Goal: Task Accomplishment & Management: Complete application form

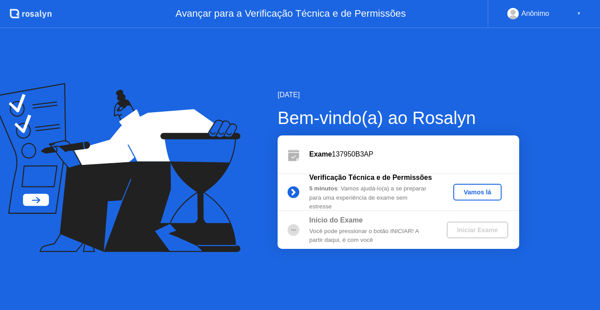
click at [467, 192] on div "Vamos lá" at bounding box center [477, 191] width 41 height 7
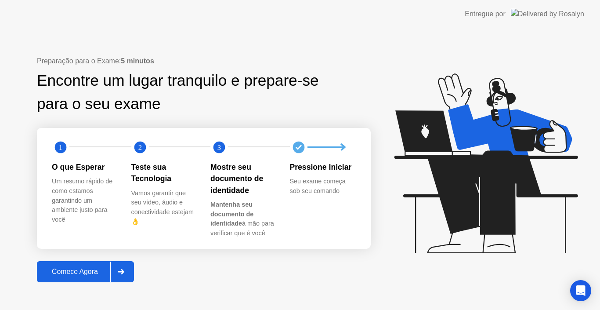
click at [87, 279] on button "Comece Agora" at bounding box center [85, 271] width 97 height 21
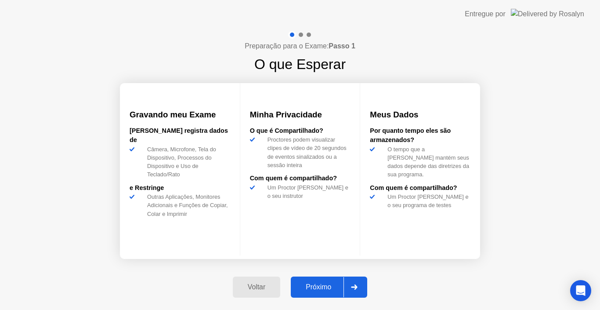
click at [317, 287] on div "Próximo" at bounding box center [318, 287] width 50 height 8
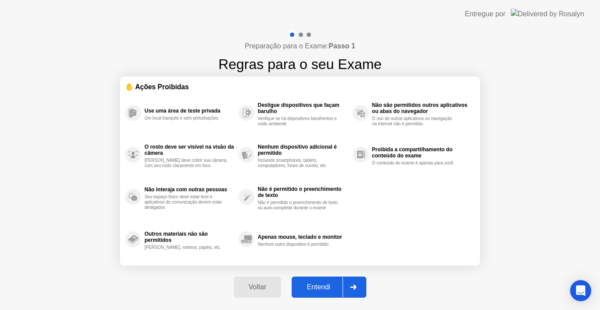
click at [317, 287] on div "Entendi" at bounding box center [318, 287] width 48 height 8
select select "Available cameras"
select select "Available speakers"
select select "Available microphones"
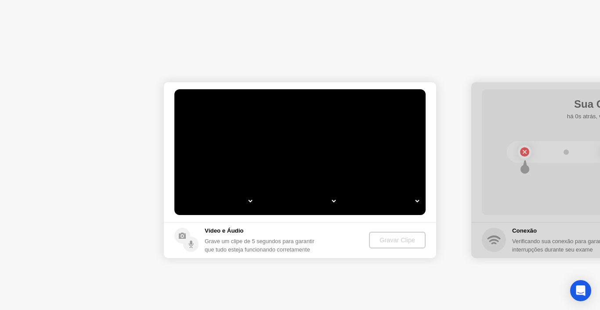
select select "**********"
select select "*******"
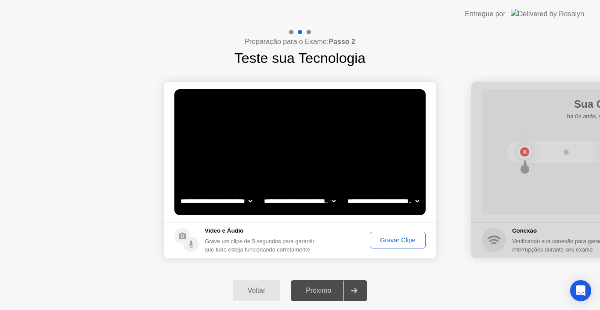
click at [317, 286] on div "Próximo" at bounding box center [318, 290] width 50 height 8
click at [375, 238] on div "Gravar Clipe" at bounding box center [398, 239] width 50 height 7
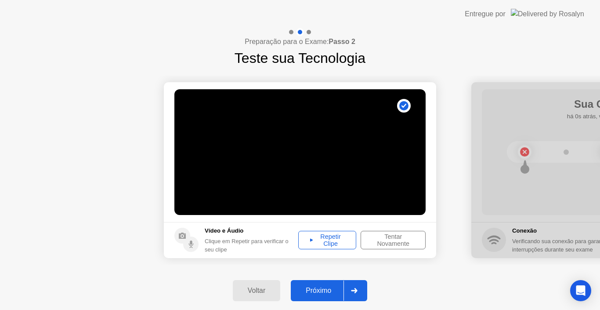
click at [335, 288] on div "Próximo" at bounding box center [318, 290] width 50 height 8
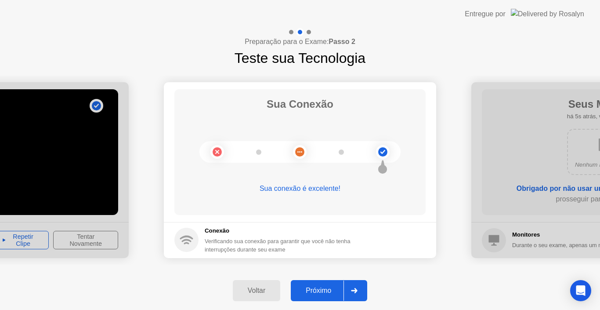
click at [335, 288] on div "Próximo" at bounding box center [318, 290] width 50 height 8
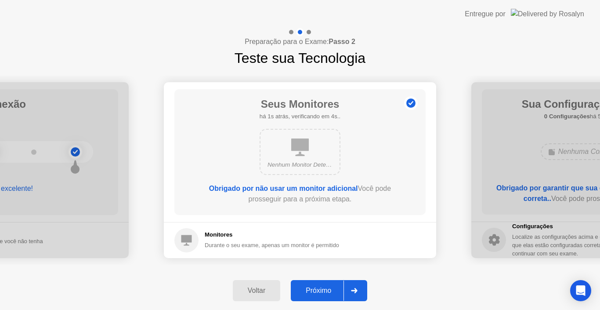
click at [335, 288] on div "Próximo" at bounding box center [318, 290] width 50 height 8
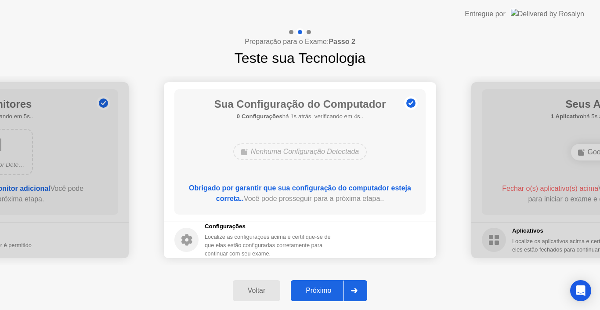
click at [335, 288] on div "Próximo" at bounding box center [318, 290] width 50 height 8
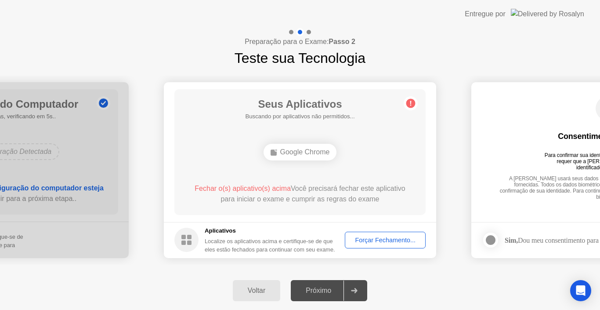
click at [371, 243] on div "Forçar Fechamento..." at bounding box center [385, 239] width 75 height 7
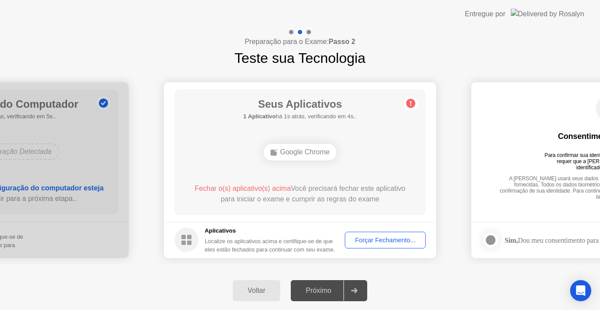
click at [332, 287] on div "Próximo" at bounding box center [318, 290] width 50 height 8
click at [371, 243] on div "Forçar Fechamento..." at bounding box center [385, 239] width 75 height 7
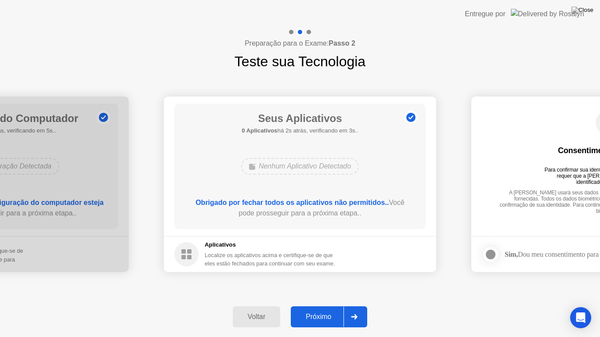
click at [325, 309] on div "Próximo" at bounding box center [318, 317] width 50 height 8
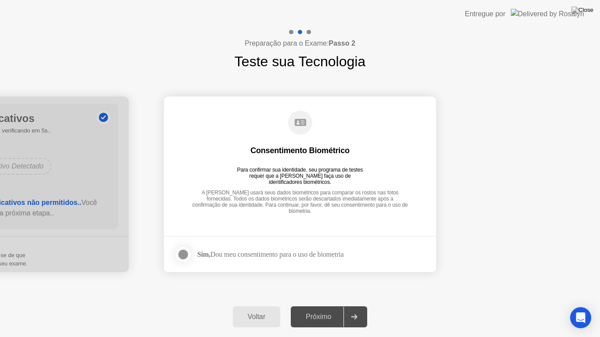
click at [181, 249] on div at bounding box center [183, 254] width 11 height 11
click at [314, 309] on div "Próximo" at bounding box center [318, 317] width 50 height 8
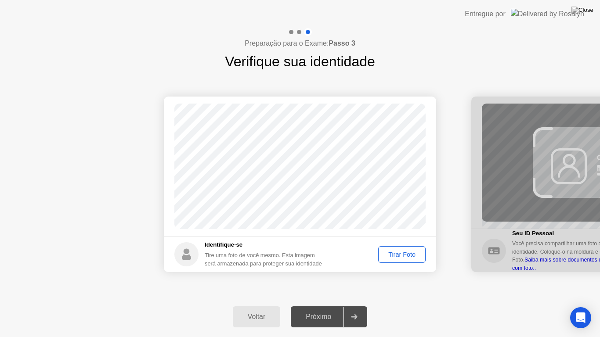
click at [400, 258] on div "Tirar Foto" at bounding box center [401, 254] width 41 height 7
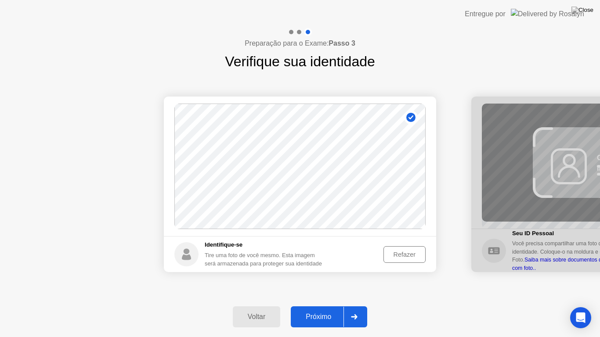
click at [324, 309] on div "Próximo" at bounding box center [318, 317] width 50 height 8
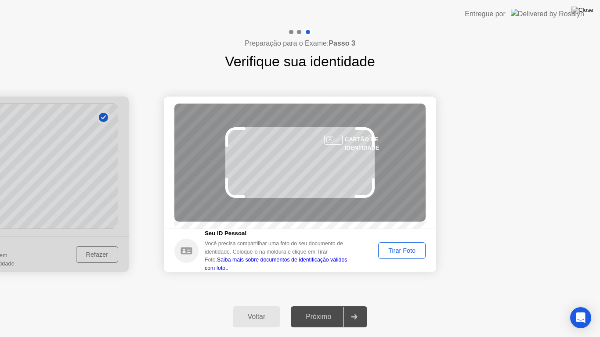
click at [398, 254] on div "Tirar Foto" at bounding box center [401, 250] width 41 height 7
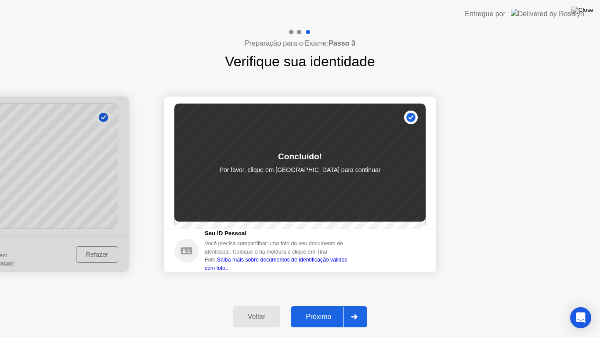
click at [322, 309] on button "Próximo" at bounding box center [329, 316] width 76 height 21
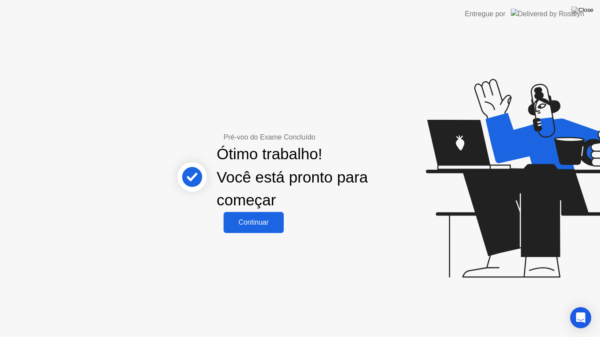
click at [254, 227] on div "Continuar" at bounding box center [253, 223] width 55 height 8
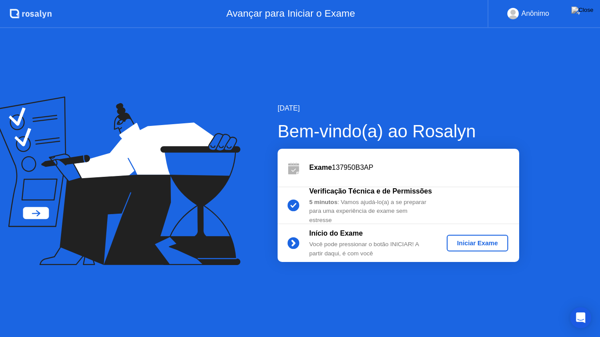
click at [462, 240] on div "Iniciar Exame" at bounding box center [477, 243] width 55 height 7
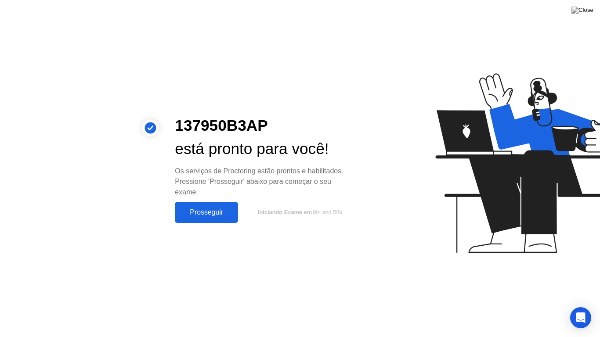
click at [208, 218] on button "Prosseguir" at bounding box center [206, 212] width 63 height 21
